Goal: Information Seeking & Learning: Learn about a topic

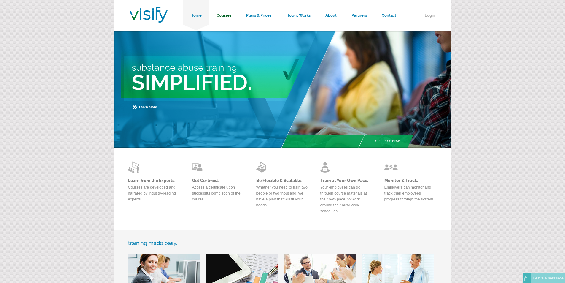
click at [229, 17] on link "Courses" at bounding box center [224, 15] width 30 height 31
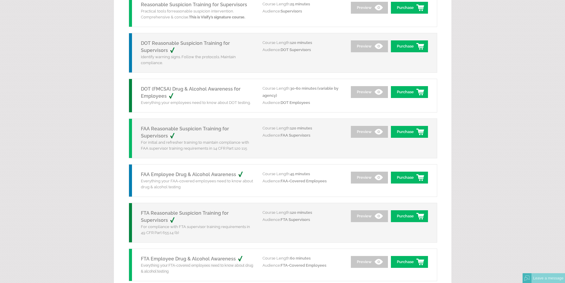
scroll to position [119, 0]
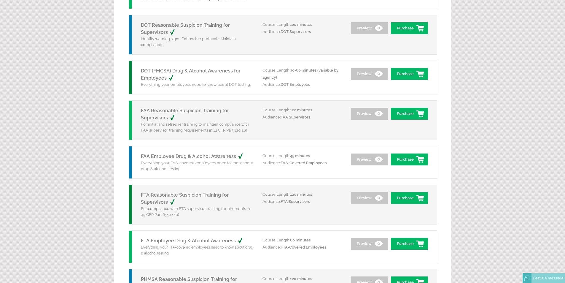
click at [199, 169] on p "Everything your FAA-covered employees need to know about drug & alcohol testing" at bounding box center [197, 166] width 113 height 12
click at [196, 157] on link "FAA Employee Drug & Alcohol Awareness" at bounding box center [195, 156] width 109 height 6
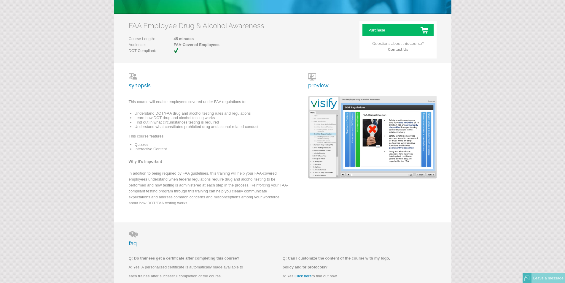
scroll to position [59, 0]
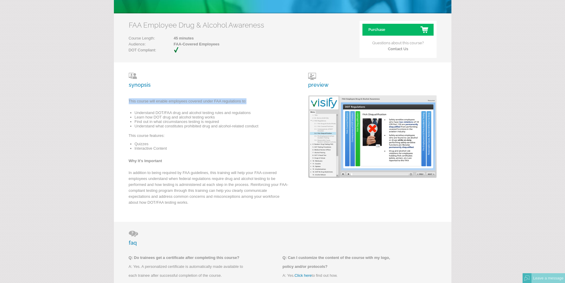
drag, startPoint x: 248, startPoint y: 100, endPoint x: 129, endPoint y: 102, distance: 119.0
click at [129, 102] on p "This course will enable employees covered under FAA regulations to:" at bounding box center [209, 102] width 160 height 9
copy p "This course will enable employees covered under FAA regulations to:"
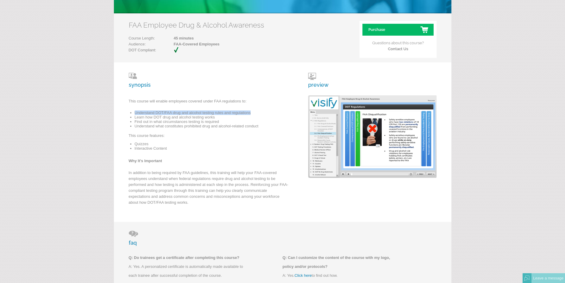
drag, startPoint x: 251, startPoint y: 112, endPoint x: 135, endPoint y: 113, distance: 115.4
click at [135, 113] on li "Understand DOT/FAA drug and alcohol testing rules and regulations" at bounding box center [212, 112] width 154 height 4
drag, startPoint x: 149, startPoint y: 110, endPoint x: 101, endPoint y: 133, distance: 52.8
click at [102, 132] on form "Home Courses Plans & Prices How it Works About Partners Contact Login Courses F…" at bounding box center [282, 217] width 565 height 552
drag, startPoint x: 250, startPoint y: 113, endPoint x: 136, endPoint y: 113, distance: 114.8
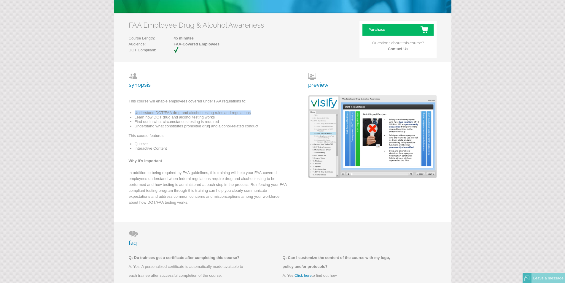
click at [136, 113] on li "Understand DOT/FAA drug and alcohol testing rules and regulations" at bounding box center [212, 112] width 154 height 4
copy li "Understand DOT/FAA drug and alcohol testing rules and regulations"
drag, startPoint x: 216, startPoint y: 117, endPoint x: 135, endPoint y: 118, distance: 81.6
click at [135, 118] on li "Learn how DOT drug and alcohol testing works" at bounding box center [212, 117] width 154 height 4
copy li "Learn how DOT drug and alcohol testing works"
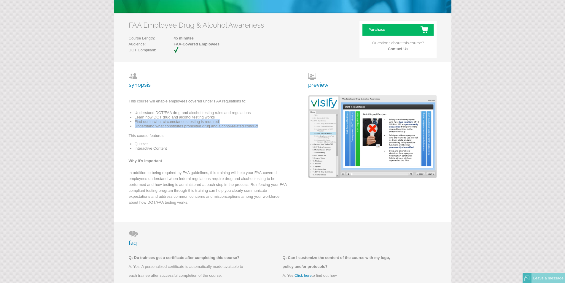
drag, startPoint x: 259, startPoint y: 125, endPoint x: 134, endPoint y: 122, distance: 125.0
click at [134, 122] on ul "Understand DOT/FAA drug and alcohol testing rules and regulations Learn how DOT…" at bounding box center [209, 121] width 160 height 22
copy ul "Find out in what circumstances testing is required Understand what constitutes …"
click at [215, 116] on li "Learn how DOT drug and alcohol testing works" at bounding box center [212, 117] width 154 height 4
drag, startPoint x: 219, startPoint y: 121, endPoint x: 135, endPoint y: 121, distance: 84.3
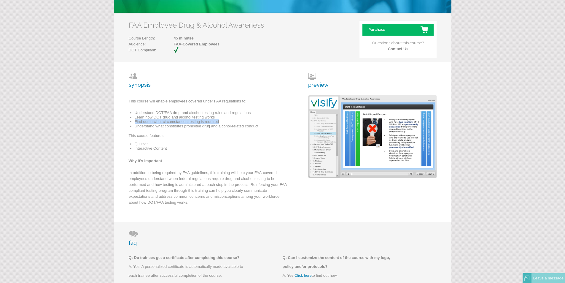
click at [135, 121] on li "Find out in what circumstances testing is required" at bounding box center [212, 121] width 154 height 4
copy li "Find out in what circumstances testing is required"
drag, startPoint x: 259, startPoint y: 126, endPoint x: 139, endPoint y: 126, distance: 119.6
click at [136, 127] on li "Understand what constitutes prohibited drug and alcohol-related conduct" at bounding box center [212, 126] width 154 height 4
copy li "Understand what constitutes prohibited drug and alcohol-related conduct"
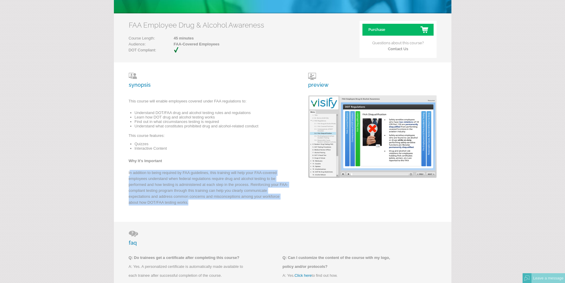
drag, startPoint x: 189, startPoint y: 202, endPoint x: 129, endPoint y: 172, distance: 66.9
click at [129, 172] on p "In addition to being required by FAA guidelines, this training will help your F…" at bounding box center [209, 189] width 160 height 39
click at [175, 198] on p "In addition to being required by FAA guidelines, this training will help your F…" at bounding box center [209, 189] width 160 height 39
click at [189, 201] on p "In addition to being required by FAA guidelines, this training will help your F…" at bounding box center [209, 189] width 160 height 39
drag, startPoint x: 189, startPoint y: 201, endPoint x: 127, endPoint y: 175, distance: 67.1
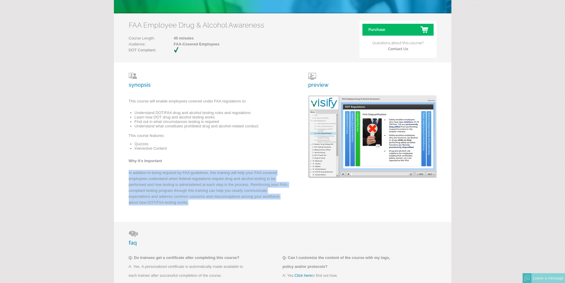
click at [127, 175] on div "synopsis This course will enable employees covered under FAA regulations to: Un…" at bounding box center [283, 141] width 338 height 159
copy p "In addition to being required by FAA guidelines, this training will help your F…"
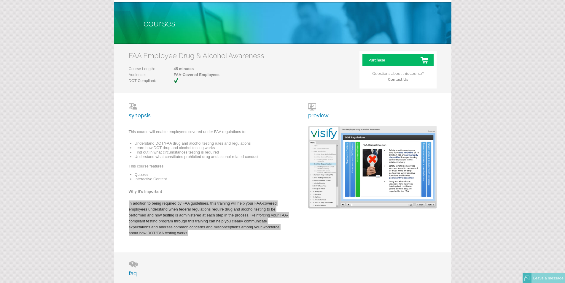
scroll to position [0, 0]
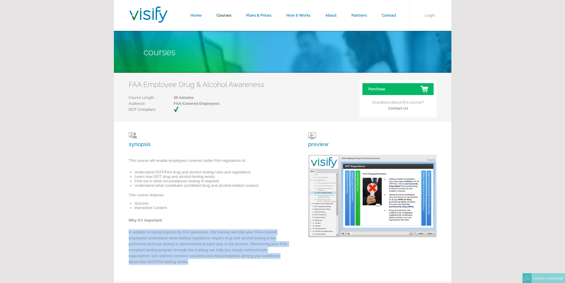
click at [220, 15] on link "Courses" at bounding box center [224, 15] width 30 height 31
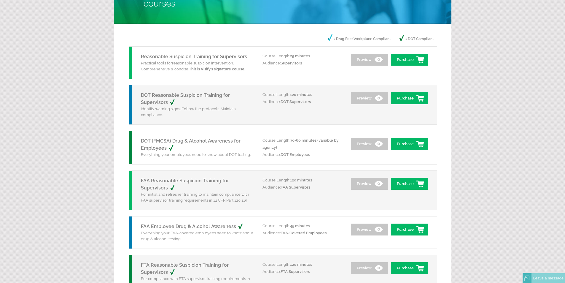
scroll to position [59, 0]
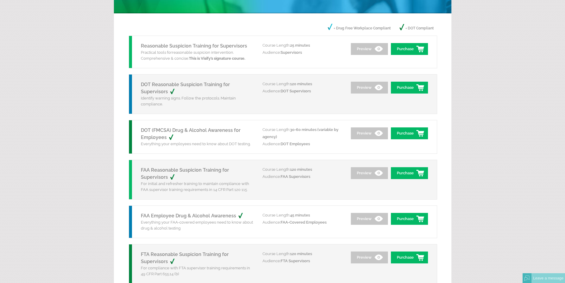
click at [159, 169] on link "FAA Reasonable Suspicion Training for Supervisors" at bounding box center [185, 173] width 88 height 13
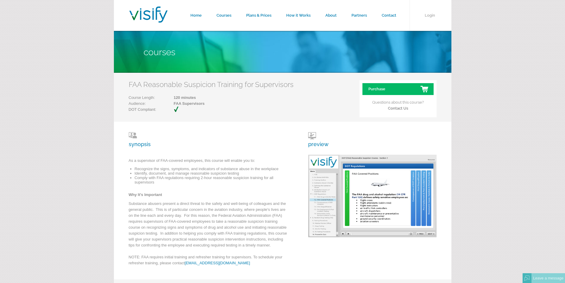
drag, startPoint x: 51, startPoint y: 133, endPoint x: 70, endPoint y: 136, distance: 19.1
click at [51, 133] on form "Home Courses Plans & Prices How it Works About Partners Contact Login Courses F…" at bounding box center [282, 275] width 565 height 550
drag, startPoint x: 256, startPoint y: 160, endPoint x: 143, endPoint y: 157, distance: 112.8
click at [143, 157] on div "synopsis As a supervisor of FAA-covered employees, this course will enable you …" at bounding box center [209, 200] width 160 height 137
copy div "As a supervisor of FAA-covered employees, this course will enable you to:"
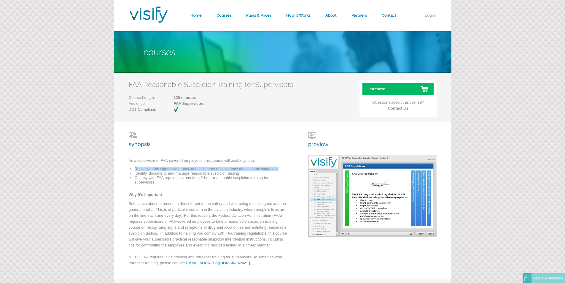
drag, startPoint x: 279, startPoint y: 168, endPoint x: 136, endPoint y: 170, distance: 143.0
click at [136, 170] on li "Recognize the signs, symptoms, and indicators of substance abuse in the workpla…" at bounding box center [212, 168] width 154 height 4
copy li "Recognize the signs, symptoms, and indicators of substance abuse in the workpla…"
drag, startPoint x: 240, startPoint y: 172, endPoint x: 135, endPoint y: 173, distance: 105.0
click at [135, 173] on li "Identify, document, and manage reasonable suspicion testing" at bounding box center [212, 173] width 154 height 4
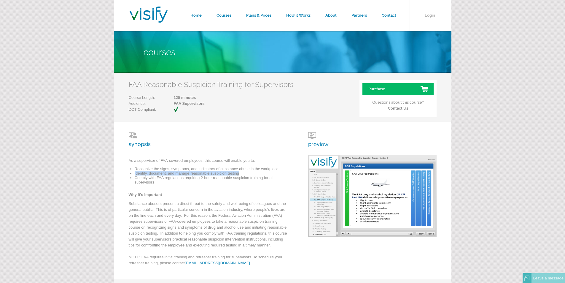
copy li "Identify, document, and manage reasonable suspicion testing"
drag, startPoint x: 156, startPoint y: 182, endPoint x: 135, endPoint y: 178, distance: 20.8
click at [135, 178] on li "Comply with FAA regulations requiring 2-hour reasonable suspicion training for …" at bounding box center [212, 179] width 154 height 9
copy li "Comply with FAA regulations requiring 2-hour reasonable suspicion training for …"
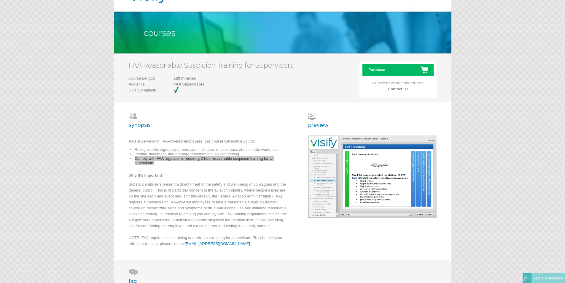
scroll to position [30, 0]
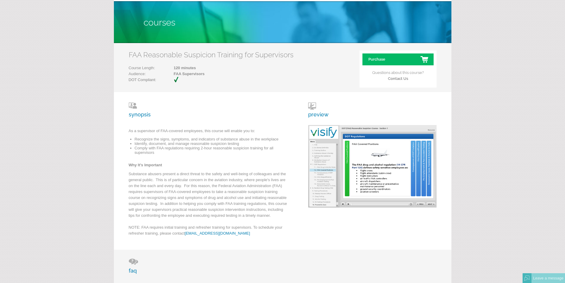
click at [250, 228] on span "NOTE: FAA requires initial training and refresher training for supervisors. To …" at bounding box center [206, 230] width 154 height 10
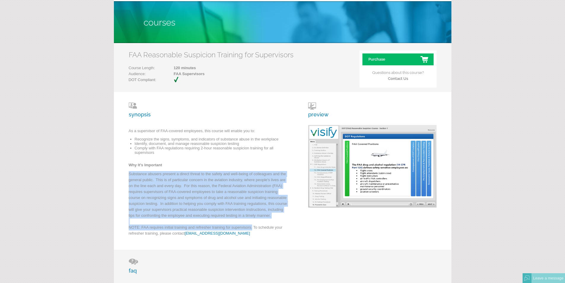
drag, startPoint x: 252, startPoint y: 228, endPoint x: 141, endPoint y: 179, distance: 121.8
click at [127, 174] on div "synopsis As a supervisor of FAA-covered employees, this course will enable you …" at bounding box center [283, 171] width 338 height 158
copy span "Substance abusers present a direct threat to the safety and well-being of colle…"
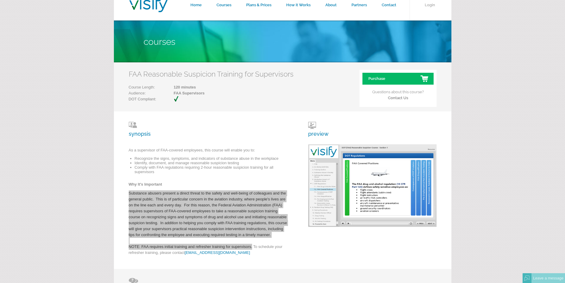
scroll to position [0, 0]
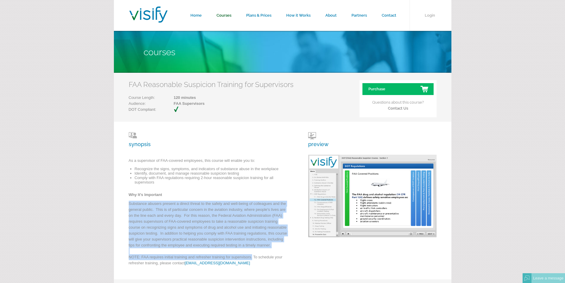
click at [217, 23] on link "Courses" at bounding box center [224, 15] width 30 height 31
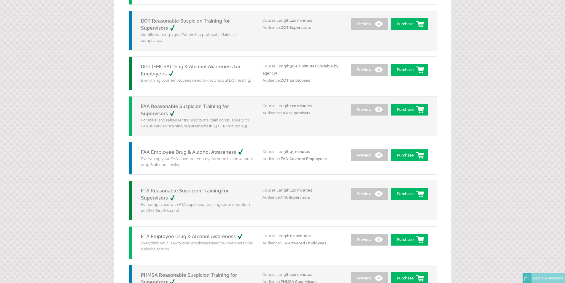
scroll to position [148, 0]
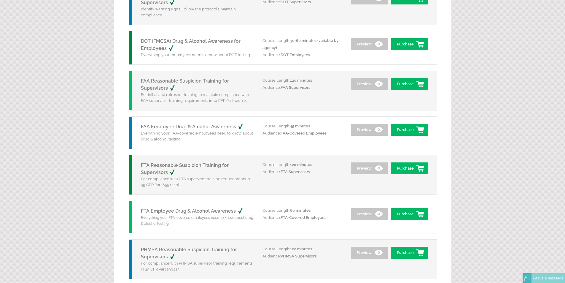
click at [162, 164] on link "FTA Reasonable Suspicion Training for Supervisors" at bounding box center [185, 168] width 88 height 13
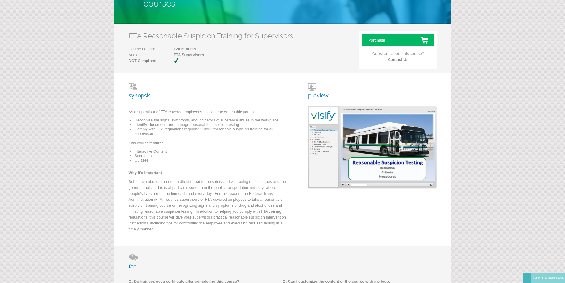
scroll to position [59, 0]
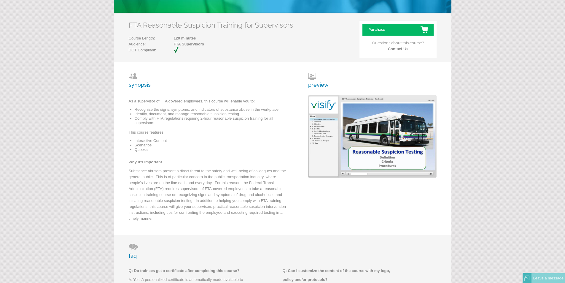
click at [24, 126] on form "Home Courses Plans & Prices How it Works About Partners Contact Login Courses F…" at bounding box center [282, 223] width 565 height 565
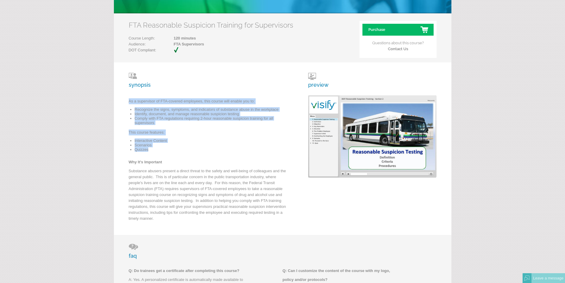
drag, startPoint x: 151, startPoint y: 149, endPoint x: 128, endPoint y: 102, distance: 52.1
click at [128, 102] on div "synopsis As a supervisor of FTA-covered employees, this course will enable you …" at bounding box center [283, 148] width 338 height 172
copy div "As a supervisor of FTA-covered employees, this course will enable you to: Recog…"
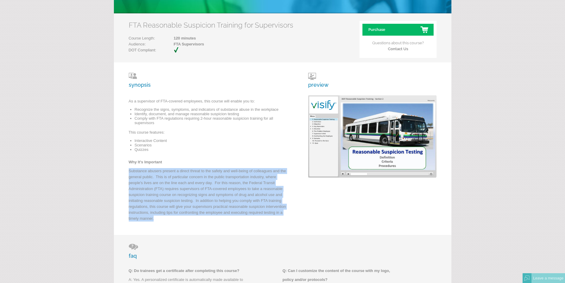
drag, startPoint x: 153, startPoint y: 218, endPoint x: 128, endPoint y: 172, distance: 52.3
click at [128, 172] on div "synopsis As a supervisor of FTA-covered employees, this course will enable you …" at bounding box center [283, 148] width 338 height 172
copy span "Substance abusers present a direct threat to the safety and well-being of colle…"
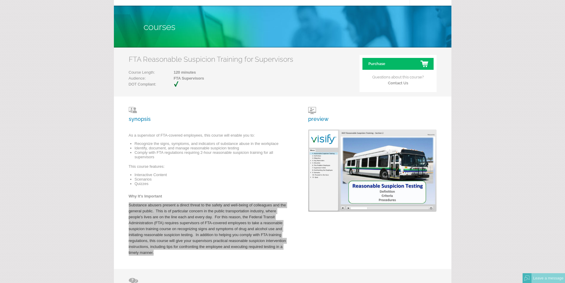
scroll to position [0, 0]
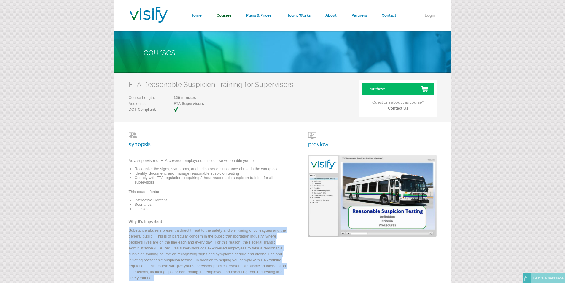
click at [223, 18] on link "Courses" at bounding box center [224, 15] width 30 height 31
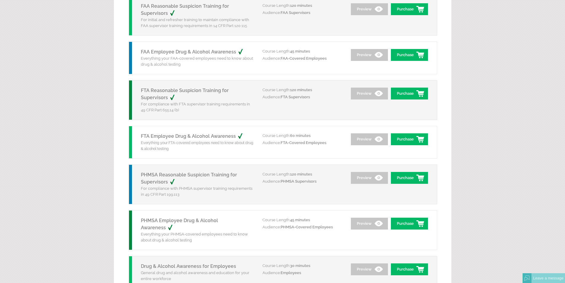
scroll to position [237, 0]
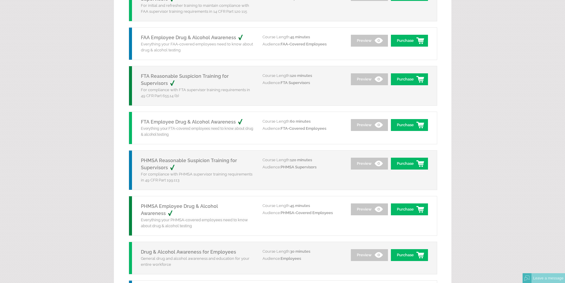
click at [167, 161] on link "PHMSA Reasonable Suspicion Training for Supervisors" at bounding box center [189, 164] width 96 height 13
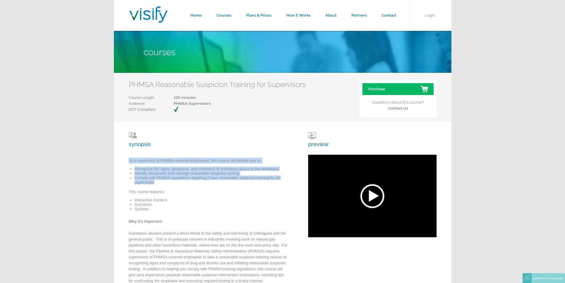
drag, startPoint x: 156, startPoint y: 181, endPoint x: 126, endPoint y: 165, distance: 34.4
click at [126, 165] on div "synopsis As a supervisor of PHMSA-covered employees, this course will enable yo…" at bounding box center [283, 211] width 338 height 178
copy div "As a supervisor of PHMSA-covered employees, this course will enable you to: Rec…"
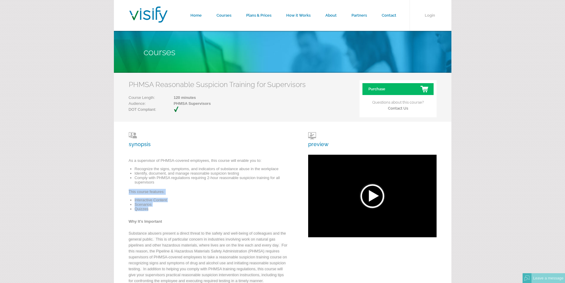
drag, startPoint x: 150, startPoint y: 209, endPoint x: 129, endPoint y: 195, distance: 25.2
click at [129, 195] on div "synopsis As a supervisor of PHMSA-covered employees, this course will enable yo…" at bounding box center [209, 211] width 160 height 158
copy div "This course features: Interactive Content Scenarios Quizzes"
click at [148, 210] on li "Quizzes" at bounding box center [212, 208] width 154 height 4
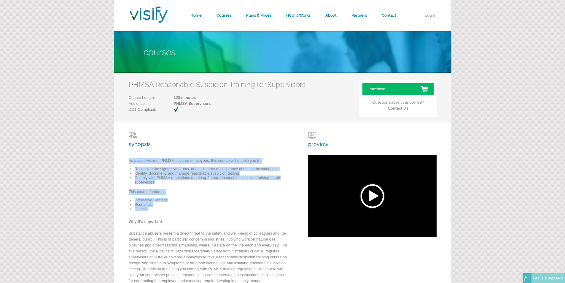
drag, startPoint x: 145, startPoint y: 209, endPoint x: 126, endPoint y: 163, distance: 50.2
click at [126, 163] on div "synopsis As a supervisor of PHMSA-covered employees, this course will enable yo…" at bounding box center [283, 211] width 338 height 178
copy div "As a supervisor of PHMSA-covered employees, this course will enable you to: Rec…"
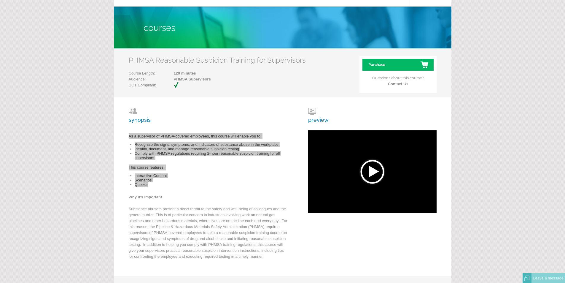
scroll to position [59, 0]
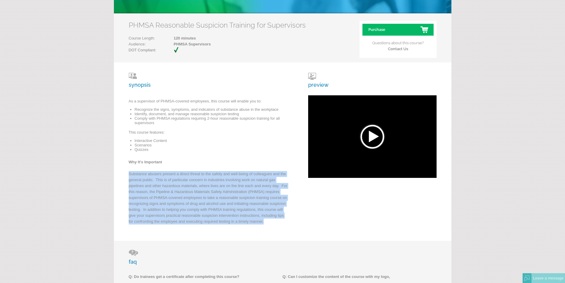
drag, startPoint x: 264, startPoint y: 222, endPoint x: 130, endPoint y: 173, distance: 142.8
click at [130, 173] on p "Substance abusers present a direct threat to the safety and well-being of colle…" at bounding box center [209, 199] width 160 height 56
copy span "Substance abusers present a direct threat to the safety and well-being of colle…"
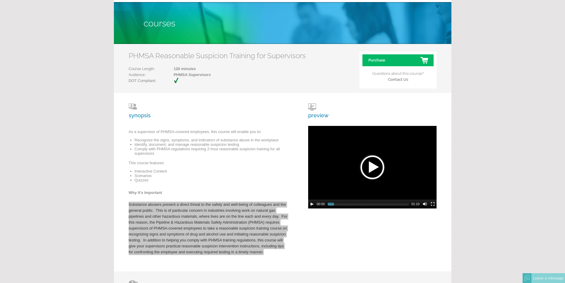
scroll to position [0, 0]
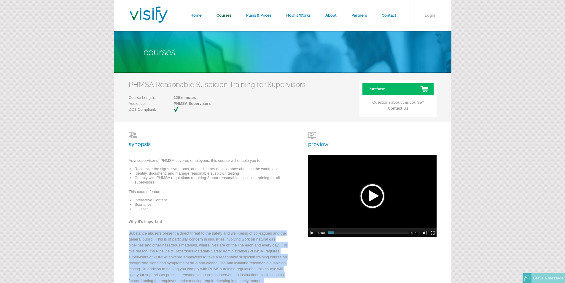
click at [224, 22] on link "Courses" at bounding box center [224, 15] width 30 height 31
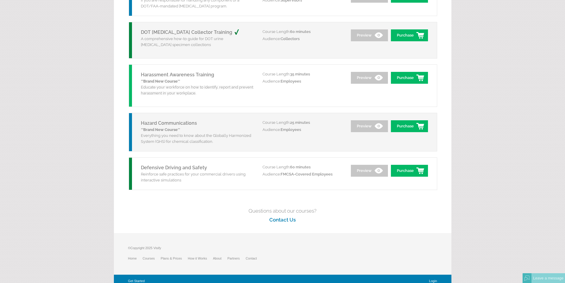
scroll to position [798, 0]
